Goal: Navigation & Orientation: Find specific page/section

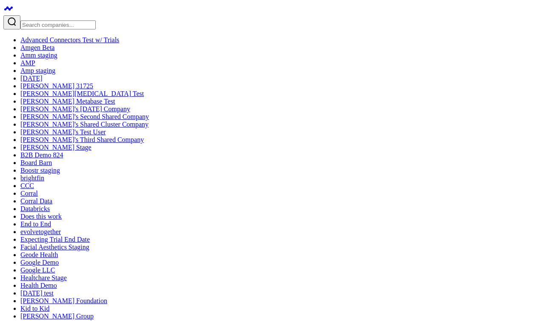
click at [58, 36] on link "Advanced Connectors Test w/ Trials" at bounding box center [69, 39] width 99 height 7
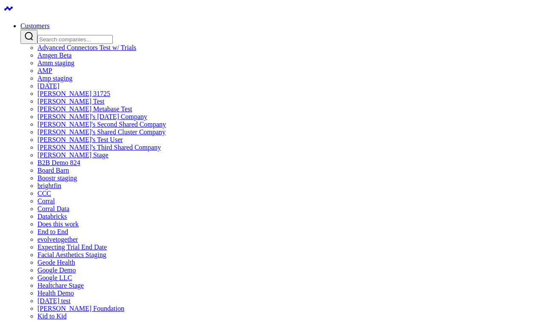
scroll to position [1418, 0]
